Goal: Navigation & Orientation: Understand site structure

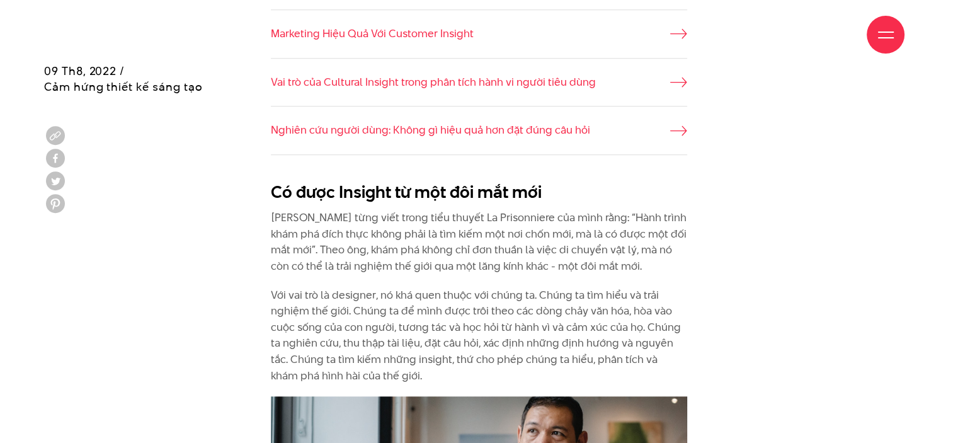
scroll to position [1042, 0]
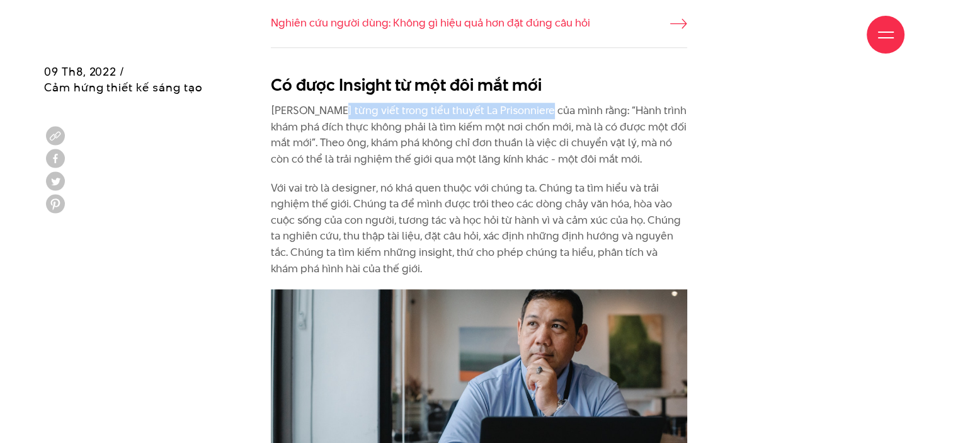
drag, startPoint x: 334, startPoint y: 111, endPoint x: 572, endPoint y: 105, distance: 238.8
click at [541, 108] on p "Marcel Proust từng viết trong tiểu thuyết La Prisonniere của mình rằng: “Hành t…" at bounding box center [479, 135] width 416 height 64
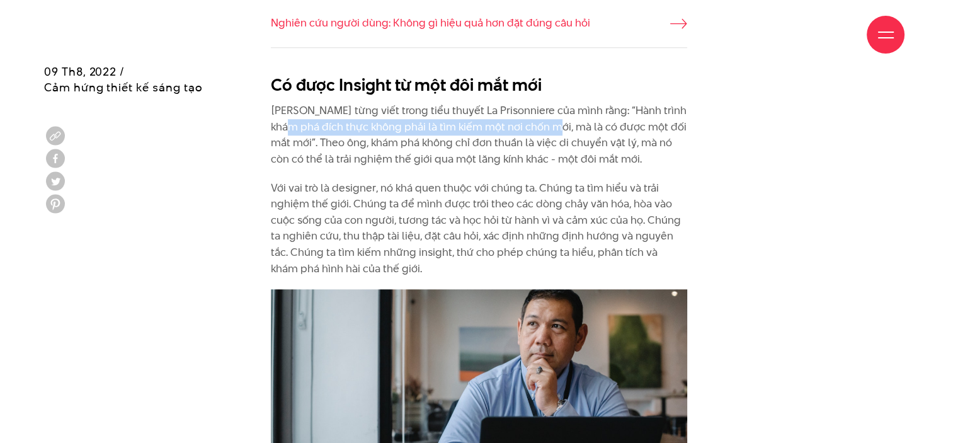
drag, startPoint x: 289, startPoint y: 128, endPoint x: 562, endPoint y: 127, distance: 272.7
click at [562, 127] on p "Marcel Proust từng viết trong tiểu thuyết La Prisonniere của mình rằng: “Hành t…" at bounding box center [479, 135] width 416 height 64
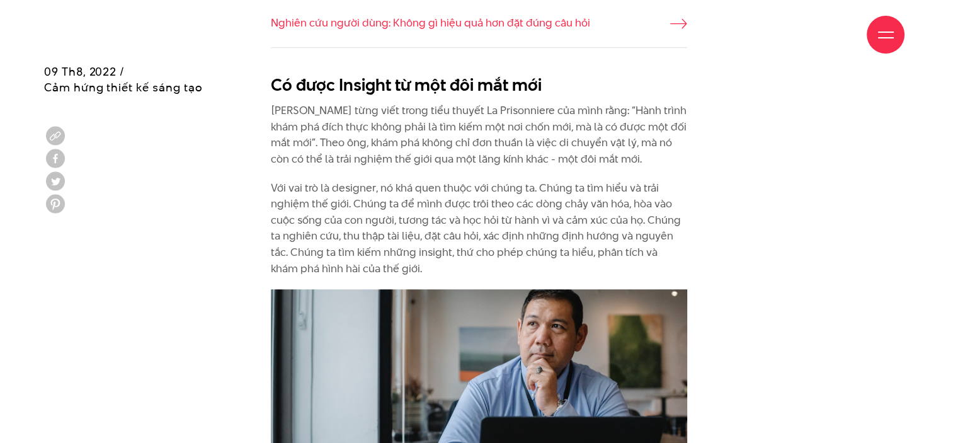
drag, startPoint x: 574, startPoint y: 123, endPoint x: 577, endPoint y: 134, distance: 11.6
click at [577, 134] on p "Marcel Proust từng viết trong tiểu thuyết La Prisonniere của mình rằng: “Hành t…" at bounding box center [479, 135] width 416 height 64
drag, startPoint x: 572, startPoint y: 123, endPoint x: 460, endPoint y: 122, distance: 112.1
click at [303, 142] on p "Marcel Proust từng viết trong tiểu thuyết La Prisonniere của mình rằng: “Hành t…" at bounding box center [479, 135] width 416 height 64
click at [612, 123] on p "Marcel Proust từng viết trong tiểu thuyết La Prisonniere của mình rằng: “Hành t…" at bounding box center [479, 135] width 416 height 64
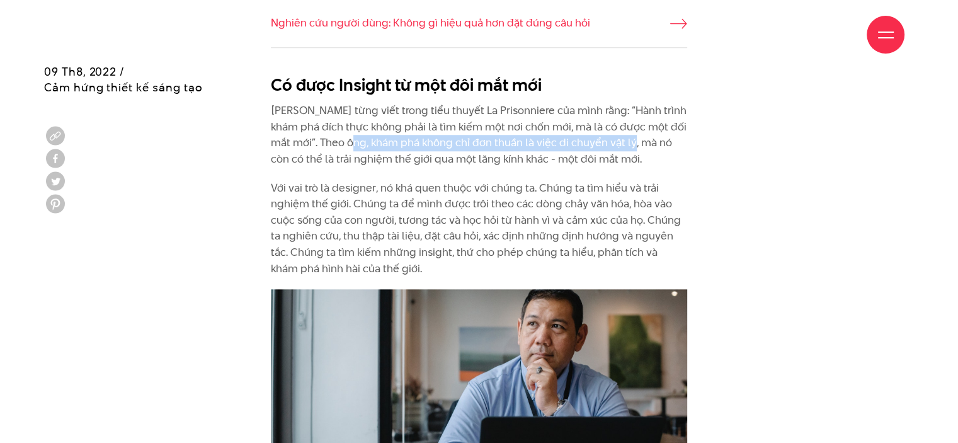
drag, startPoint x: 353, startPoint y: 148, endPoint x: 635, endPoint y: 143, distance: 281.6
click at [635, 143] on p "Marcel Proust từng viết trong tiểu thuyết La Prisonniere của mình rằng: “Hành t…" at bounding box center [479, 135] width 416 height 64
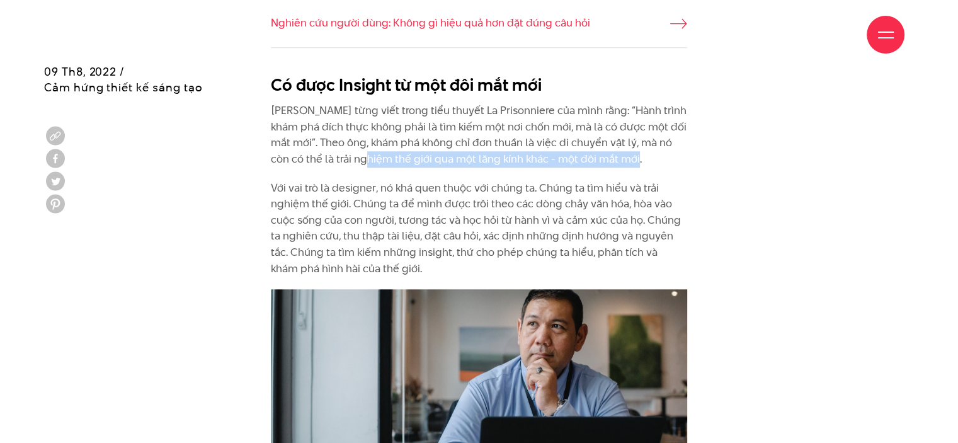
drag, startPoint x: 363, startPoint y: 161, endPoint x: 636, endPoint y: 166, distance: 272.8
click at [338, 191] on p "Với vai trò là designer, nó khá quen thuộc với chúng ta. Chúng ta tìm hiểu và t…" at bounding box center [479, 228] width 416 height 97
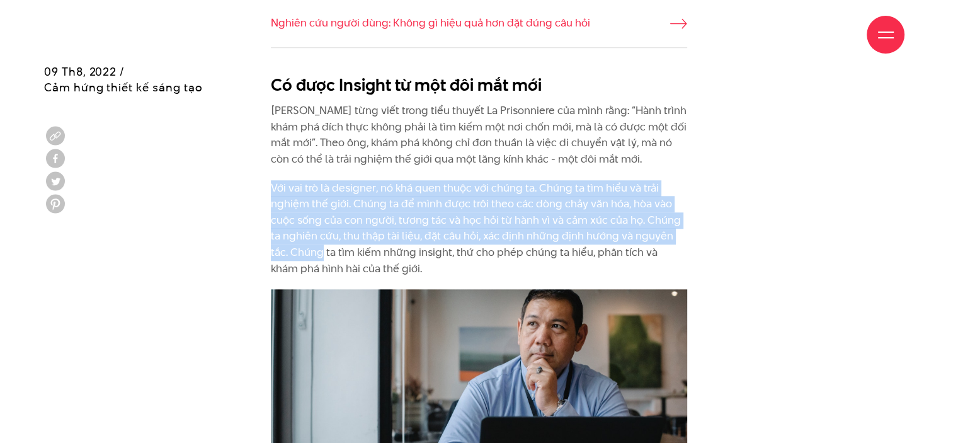
drag, startPoint x: 268, startPoint y: 187, endPoint x: 326, endPoint y: 261, distance: 94.6
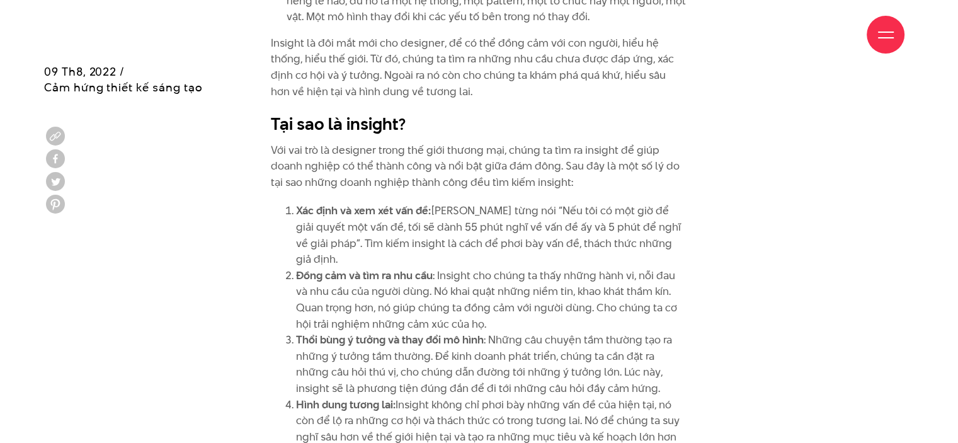
scroll to position [1805, 0]
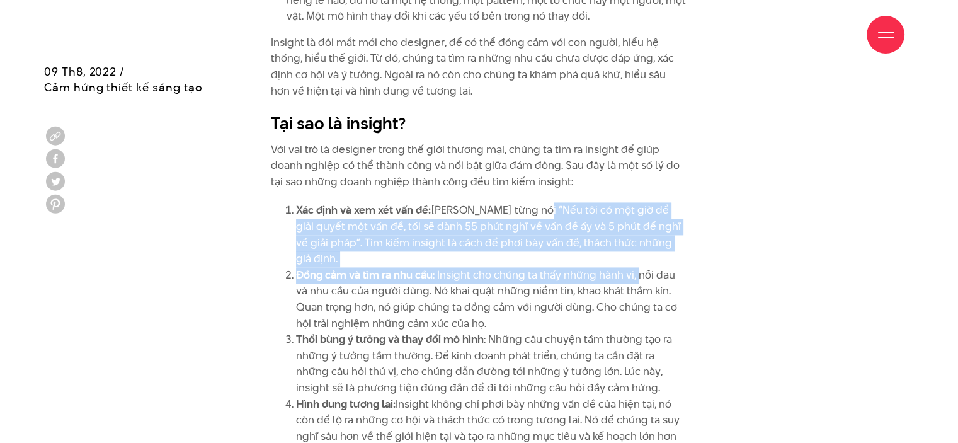
drag, startPoint x: 529, startPoint y: 211, endPoint x: 636, endPoint y: 252, distance: 114.6
click at [636, 252] on ol "Xác định và xem xét vấn đề: Einstein từng nói “Nếu tôi có một giờ để giải quyết…" at bounding box center [479, 331] width 416 height 258
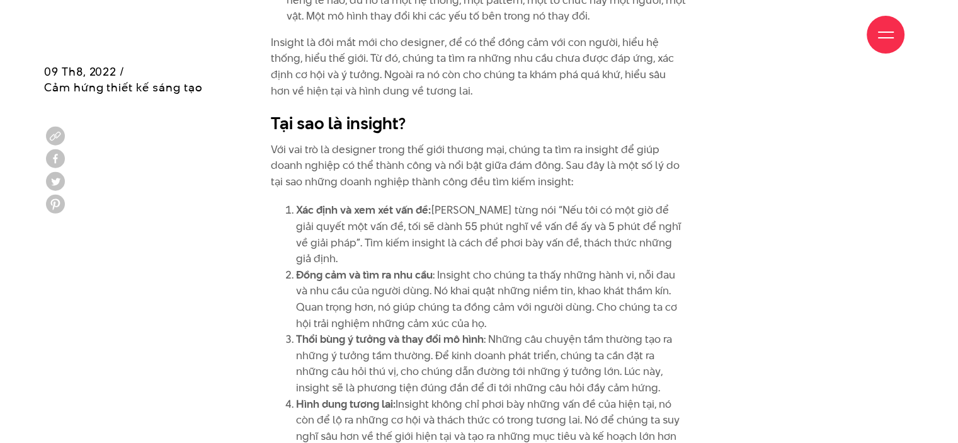
click at [395, 152] on p "Với vai trò là designer trong thế giới thương mại, chúng ta tìm ra insight để g…" at bounding box center [479, 166] width 416 height 48
drag, startPoint x: 270, startPoint y: 147, endPoint x: 465, endPoint y: 151, distance: 195.3
click at [465, 151] on p "Với vai trò là designer trong thế giới thương mại, chúng ta tìm ra insight để g…" at bounding box center [479, 166] width 416 height 48
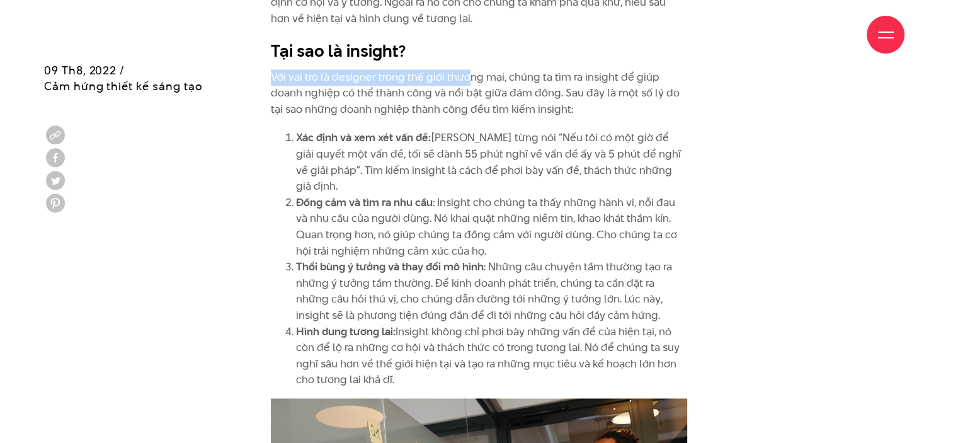
scroll to position [1878, 0]
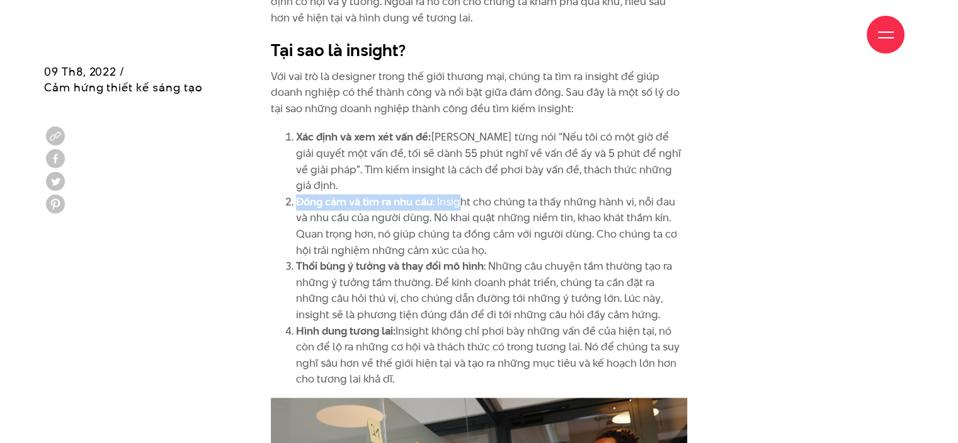
drag, startPoint x: 292, startPoint y: 190, endPoint x: 462, endPoint y: 189, distance: 170.0
click at [462, 194] on li "Đồng cảm và tìm ra nhu cầu : Insight cho chúng ta thấy những hành vi, nỗi đau v…" at bounding box center [491, 226] width 391 height 64
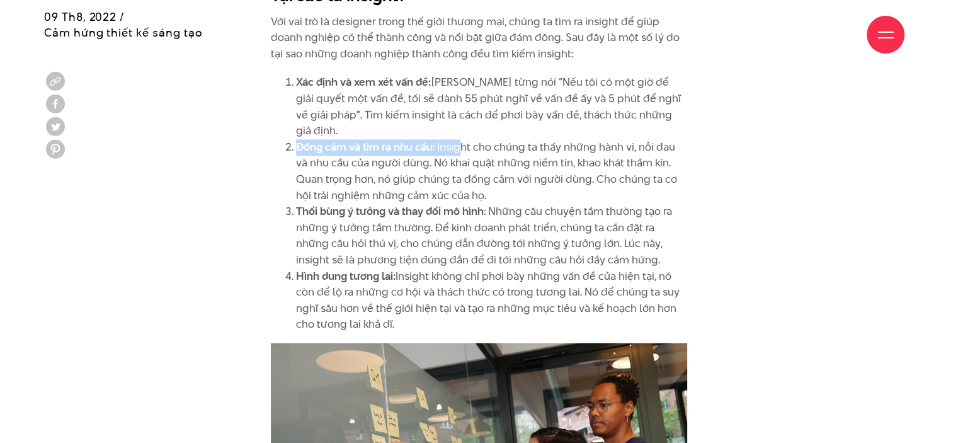
scroll to position [1935, 0]
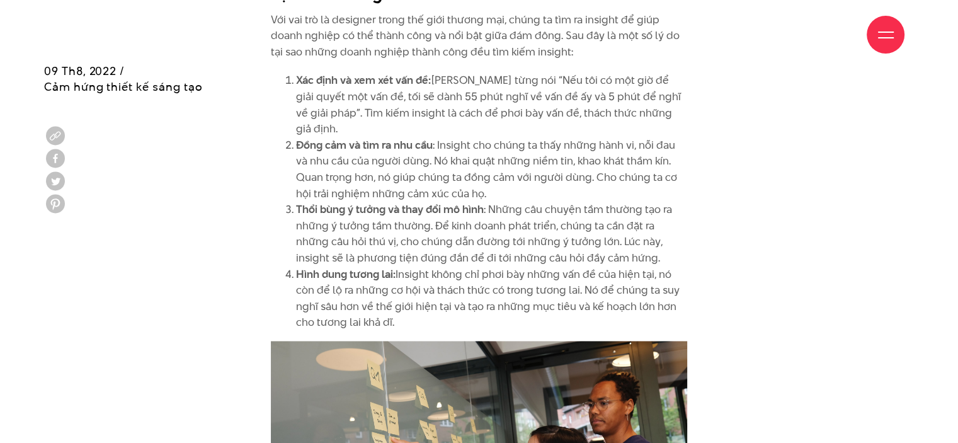
drag, startPoint x: 498, startPoint y: 201, endPoint x: 524, endPoint y: 209, distance: 27.1
click at [524, 209] on li "Thổi bùng ý tưởng và thay đổi mô hình : Những câu chuyện tầm thường tạo ra nhữn…" at bounding box center [491, 234] width 391 height 64
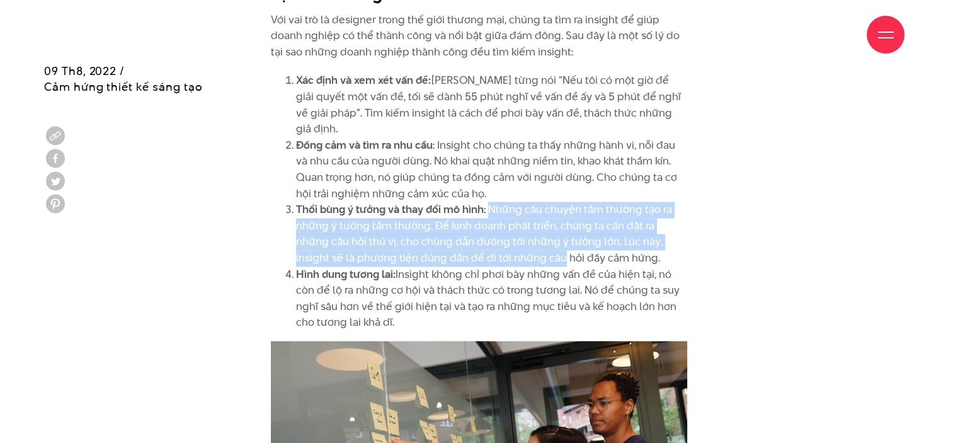
drag, startPoint x: 489, startPoint y: 187, endPoint x: 499, endPoint y: 244, distance: 58.3
click at [499, 244] on li "Thổi bùng ý tưởng và thay đổi mô hình : Những câu chuyện tầm thường tạo ra nhữn…" at bounding box center [491, 234] width 391 height 64
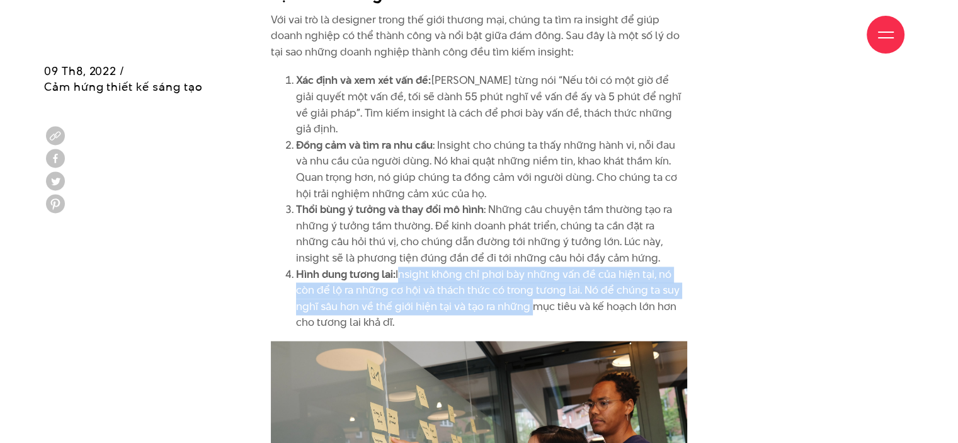
drag, startPoint x: 398, startPoint y: 256, endPoint x: 529, endPoint y: 287, distance: 134.4
click at [529, 287] on li "Hình dung tương lai: Insight không chỉ phơi bày những vấn đề của hiện tại, nó c…" at bounding box center [491, 298] width 391 height 64
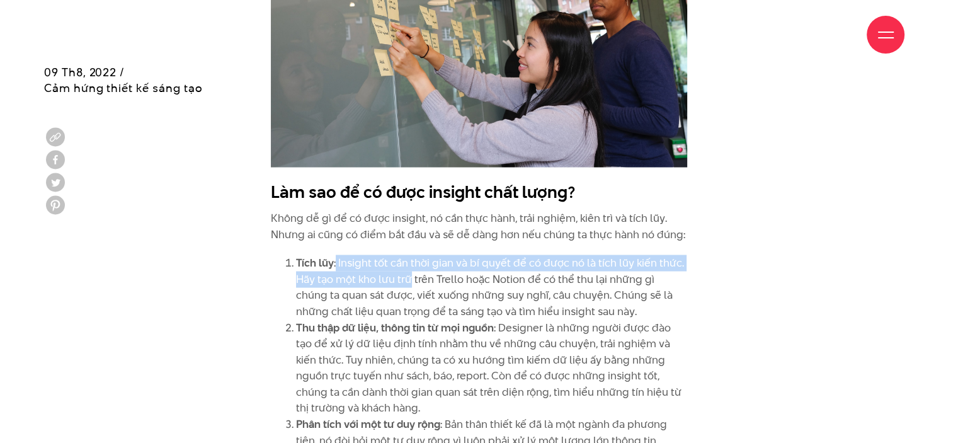
scroll to position [2350, 0]
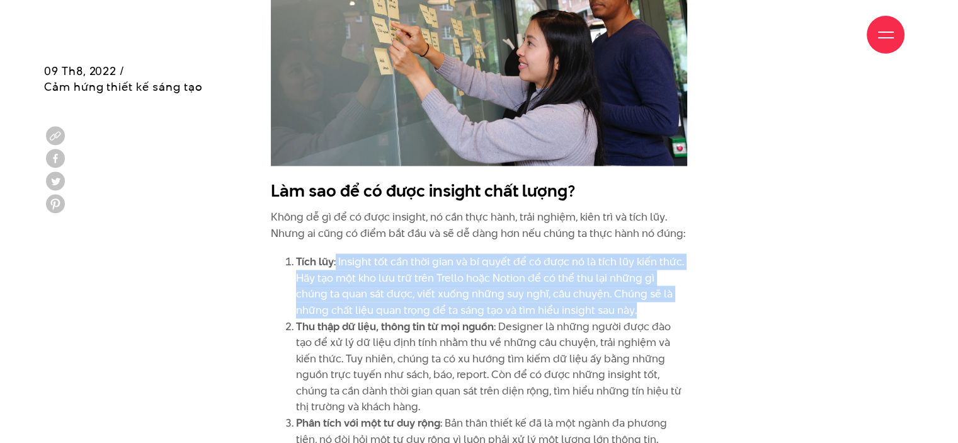
drag, startPoint x: 336, startPoint y: 261, endPoint x: 637, endPoint y: 285, distance: 301.4
click at [637, 285] on li "Tích lũy : Insight tốt cần thời gian và bí quyết để có được nó là tích lũy kiến…" at bounding box center [491, 285] width 391 height 64
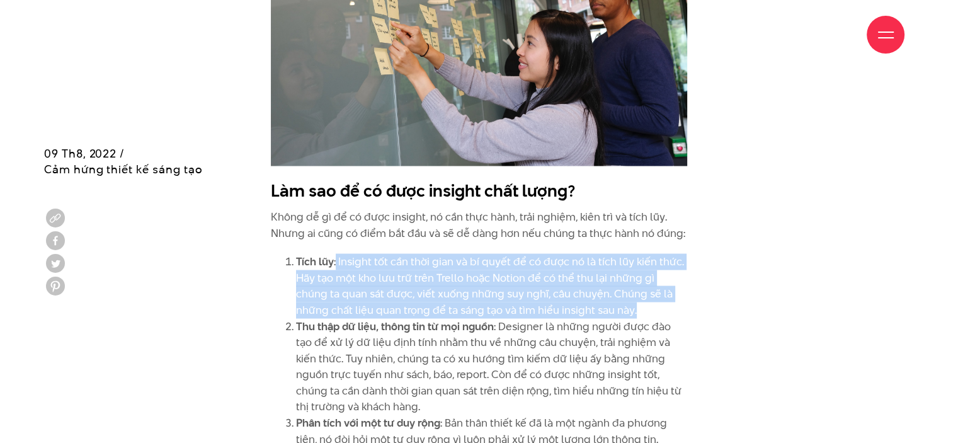
scroll to position [2470, 0]
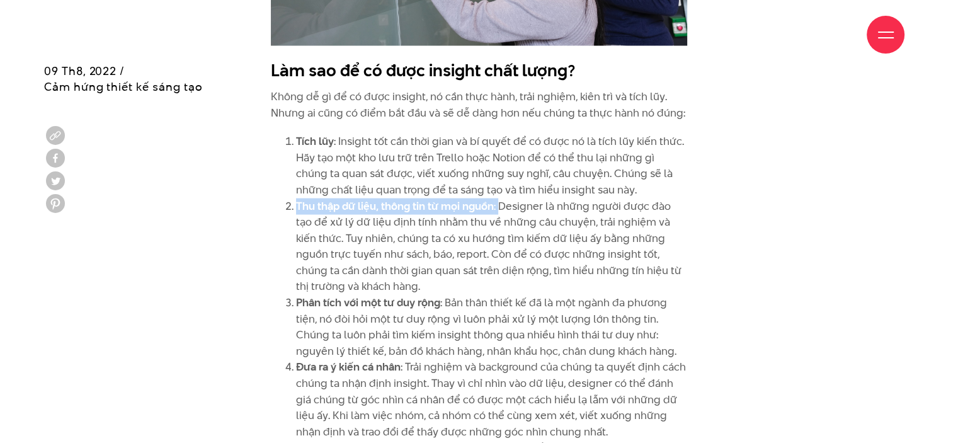
drag, startPoint x: 295, startPoint y: 191, endPoint x: 498, endPoint y: 192, distance: 203.4
click at [498, 198] on li "Thu thập dữ liệu, thông tin từ mọi nguồn : Designer là những người được đào tạo…" at bounding box center [491, 246] width 391 height 97
click at [517, 198] on li "Thu thập dữ liệu, thông tin từ mọi nguồn : Designer là những người được đào tạo…" at bounding box center [491, 246] width 391 height 97
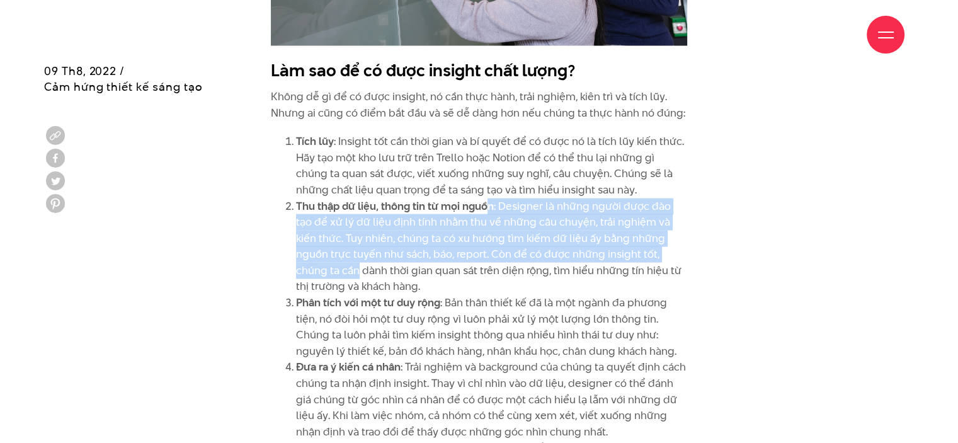
drag, startPoint x: 487, startPoint y: 196, endPoint x: 693, endPoint y: 244, distance: 211.4
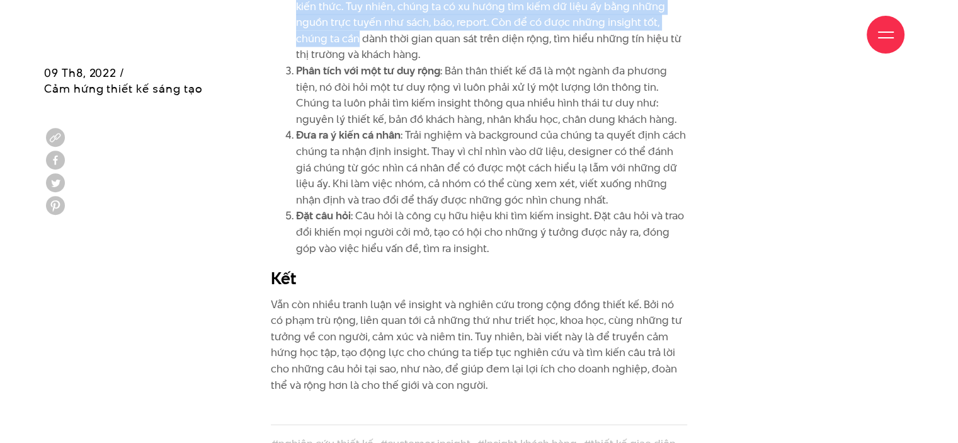
scroll to position [2786, 0]
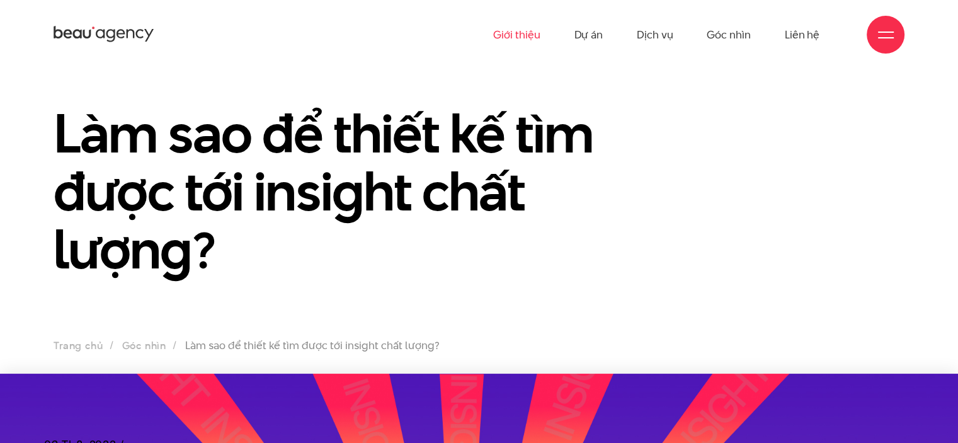
click at [510, 37] on link "Giới thiệu" at bounding box center [516, 34] width 47 height 69
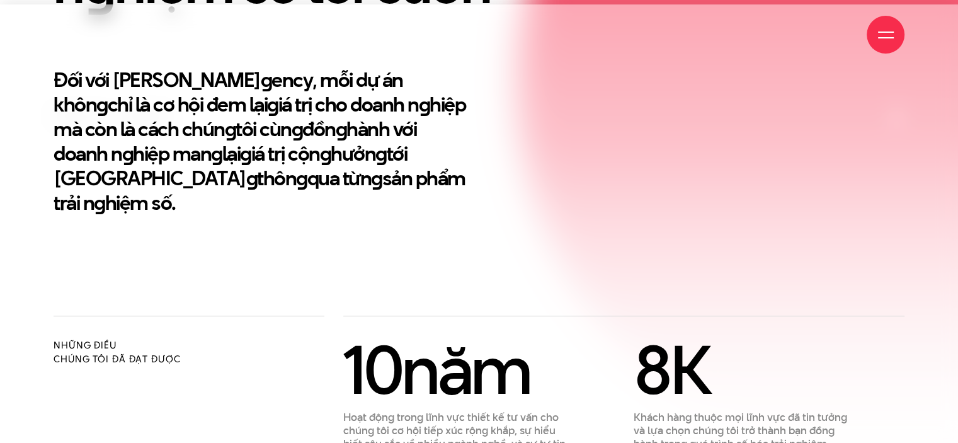
scroll to position [440, 0]
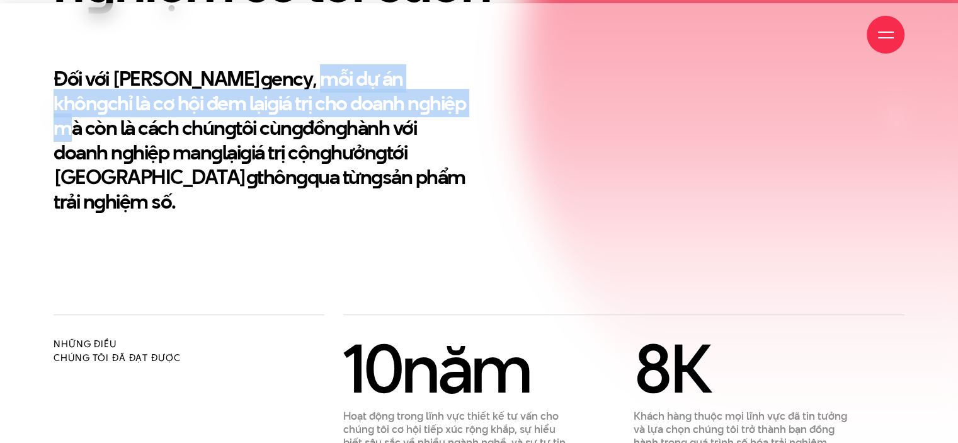
drag, startPoint x: 232, startPoint y: 80, endPoint x: 330, endPoint y: 96, distance: 99.6
click at [330, 96] on h2 "Đối với Beau A g ency, mỗi dự án khôn g chỉ là cơ hội đem lại g iá trị cho doan…" at bounding box center [262, 139] width 416 height 147
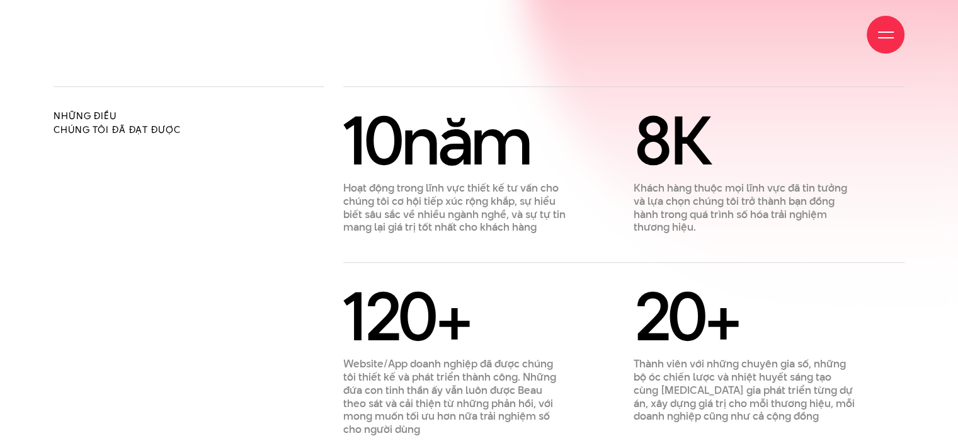
scroll to position [668, 0]
click at [330, 96] on div "Những điều chúng tôi đã đạt được" at bounding box center [189, 261] width 290 height 350
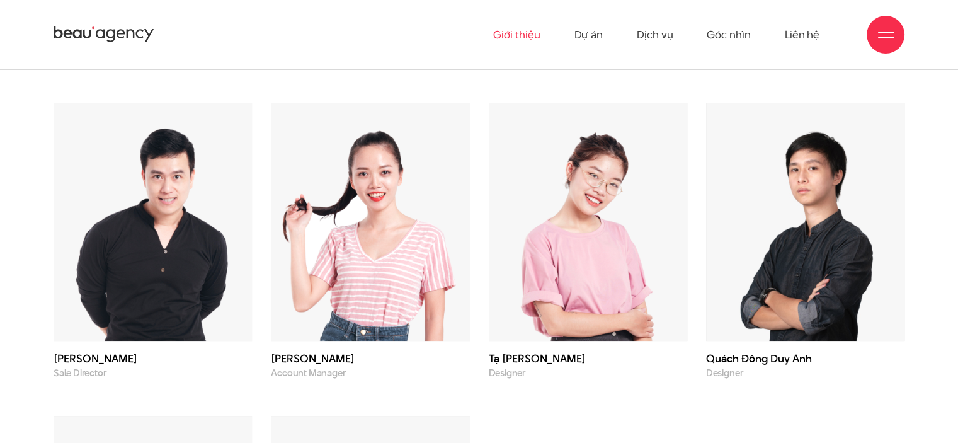
scroll to position [3383, 0]
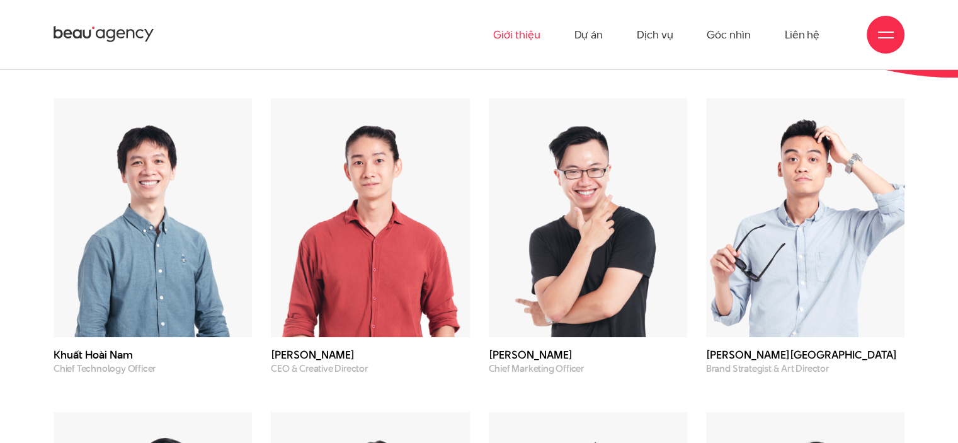
click at [361, 239] on img at bounding box center [370, 217] width 198 height 238
click at [323, 350] on h3 "Phạm Hoàng Hà" at bounding box center [370, 355] width 198 height 11
drag, startPoint x: 293, startPoint y: 344, endPoint x: 421, endPoint y: 342, distance: 128.5
click at [421, 363] on p "CEO & Creative Director" at bounding box center [370, 368] width 198 height 11
click at [305, 363] on p "CEO & Creative Director" at bounding box center [370, 368] width 198 height 11
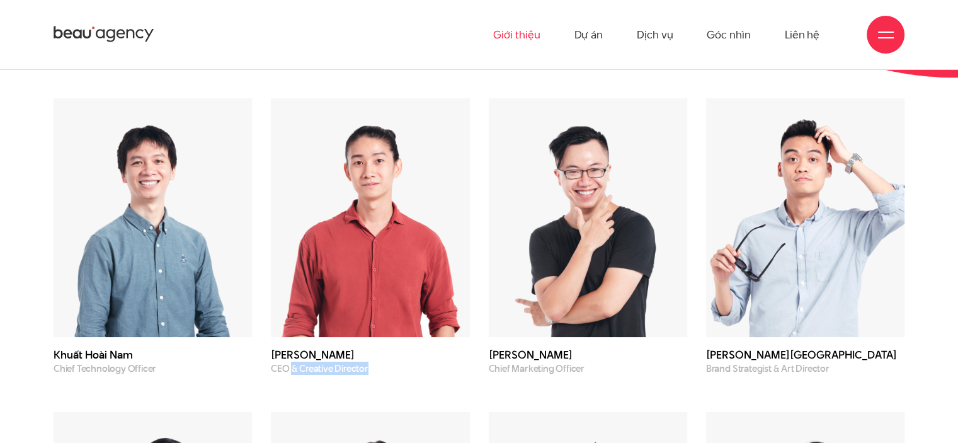
click at [300, 363] on p "CEO & Creative Director" at bounding box center [370, 368] width 198 height 11
drag, startPoint x: 299, startPoint y: 341, endPoint x: 380, endPoint y: 339, distance: 81.9
click at [380, 363] on p "CEO & Creative Director" at bounding box center [370, 368] width 198 height 11
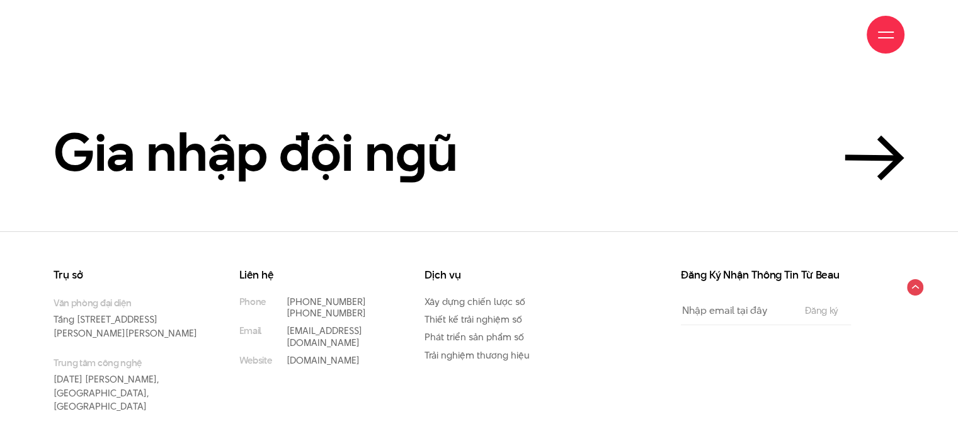
scroll to position [4385, 0]
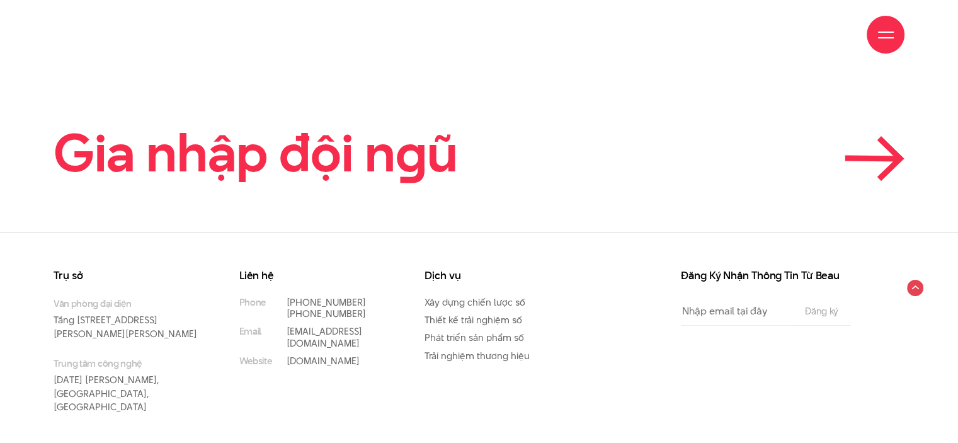
click at [860, 158] on icon at bounding box center [873, 158] width 50 height 1
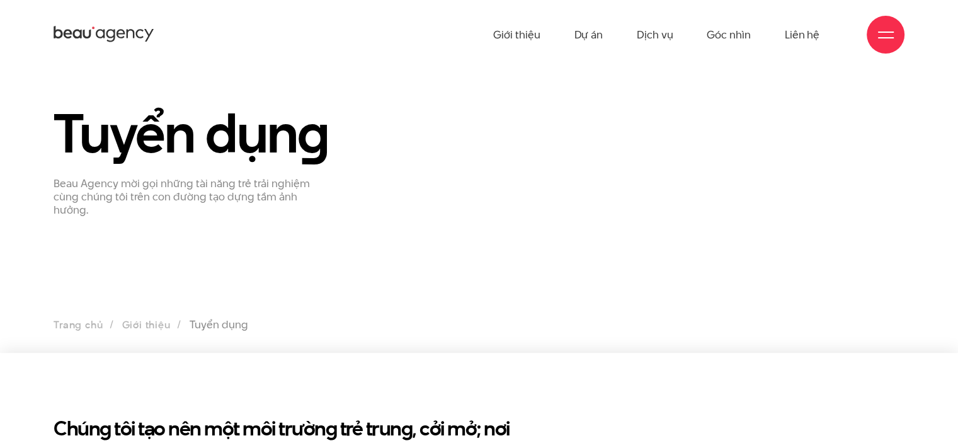
click at [698, 30] on ul "Giới thiệu Dự án Dịch vụ Góc nhìn Liên hệ" at bounding box center [656, 34] width 326 height 69
click at [710, 35] on link "Góc nhìn" at bounding box center [728, 34] width 43 height 69
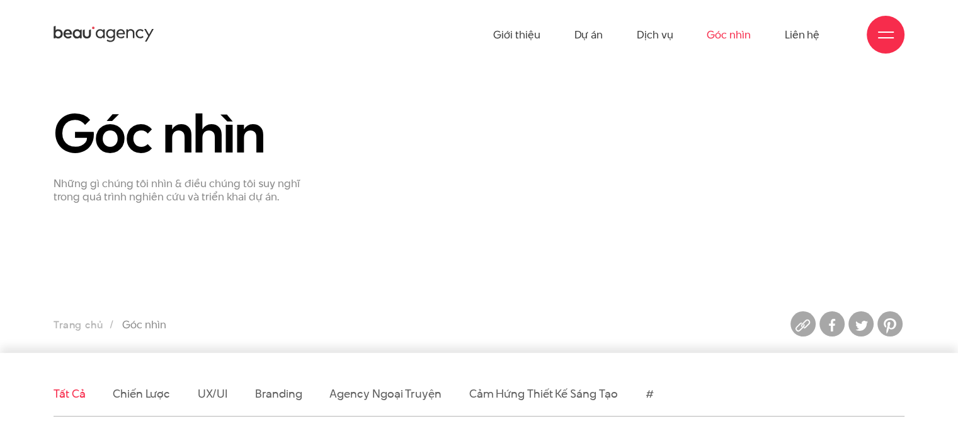
click at [683, 37] on ul "Giới thiệu Dự án Dịch vụ Góc nhìn Liên hệ" at bounding box center [656, 34] width 326 height 69
click at [657, 39] on link "Dịch vụ" at bounding box center [655, 34] width 36 height 69
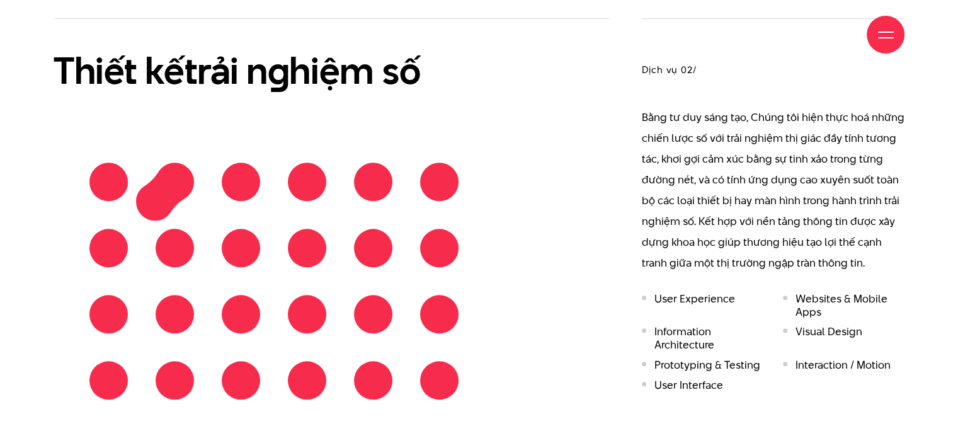
scroll to position [1261, 0]
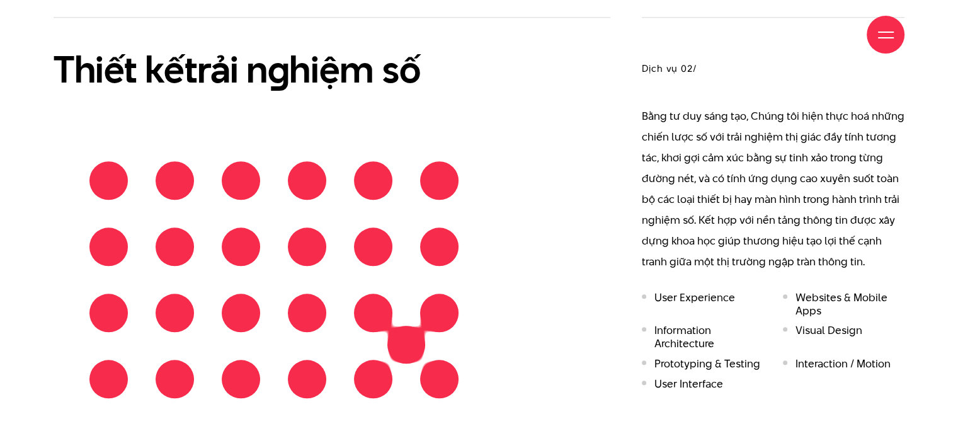
click at [406, 310] on div at bounding box center [274, 279] width 397 height 265
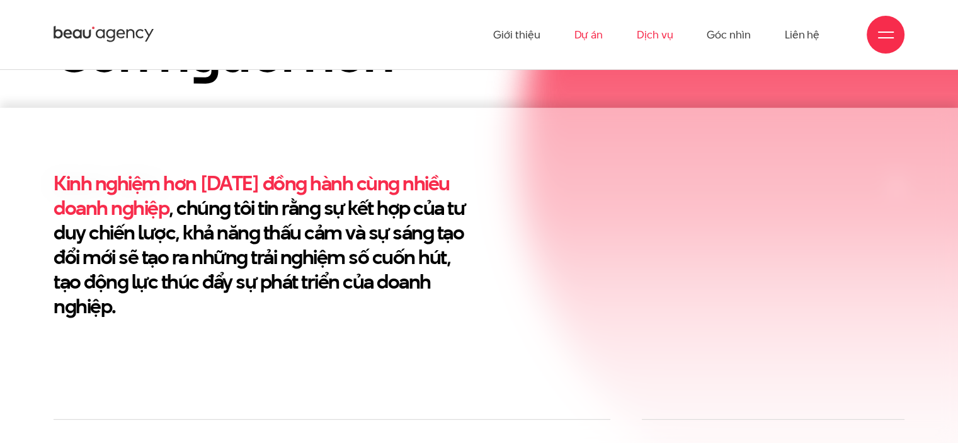
scroll to position [336, 0]
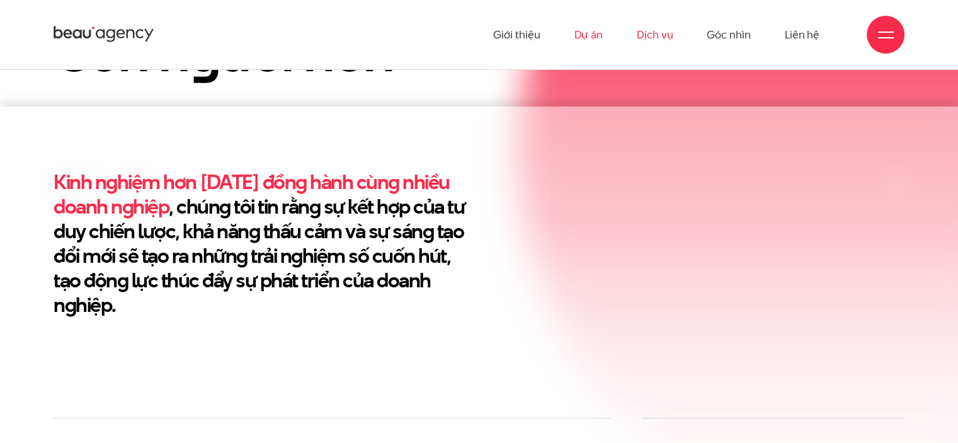
click at [577, 31] on link "Dự án" at bounding box center [588, 34] width 29 height 69
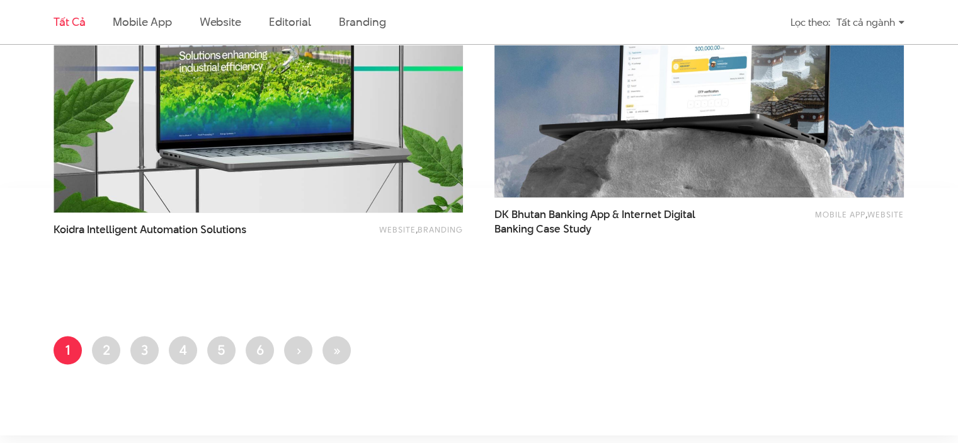
scroll to position [2577, 0]
